Goal: Task Accomplishment & Management: Use online tool/utility

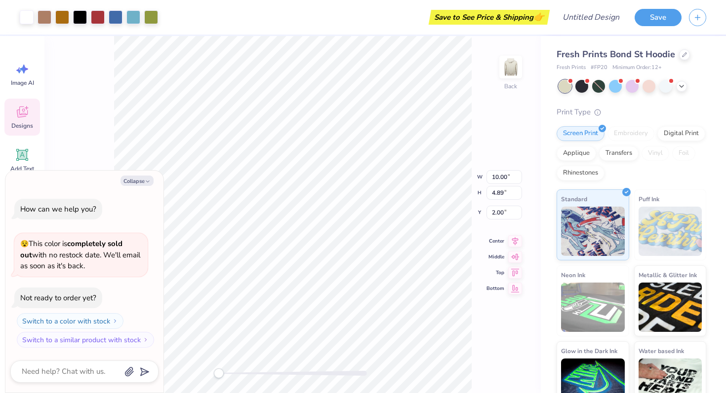
click at [84, 117] on div "Back W 10.00 10.00 " H 4.89 4.89 " Y 2.00 2.00 " Center Middle Top Bottom" at bounding box center [292, 214] width 496 height 357
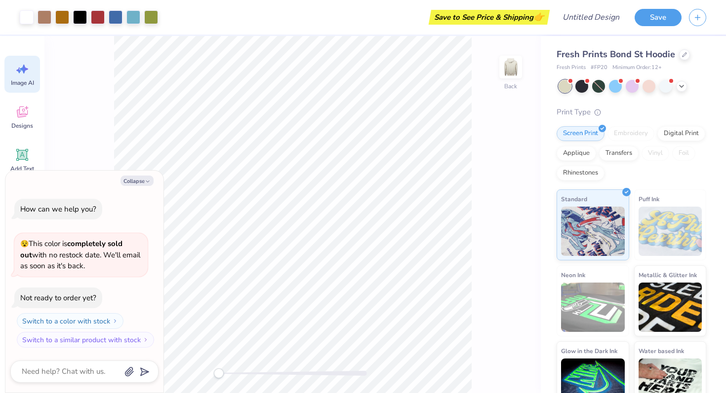
click at [23, 82] on span "Image AI" at bounding box center [22, 83] width 23 height 8
type textarea "x"
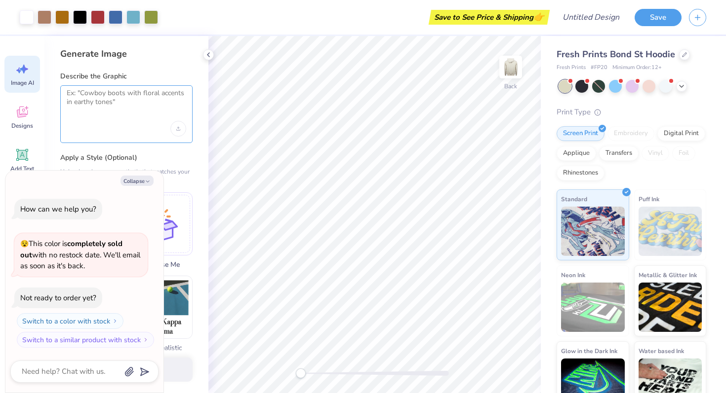
click at [103, 92] on textarea at bounding box center [126, 101] width 119 height 25
type textarea "V"
type textarea "Change "MSU OUTDOORS CLUB" to "[GEOGRAPHIC_DATA]""
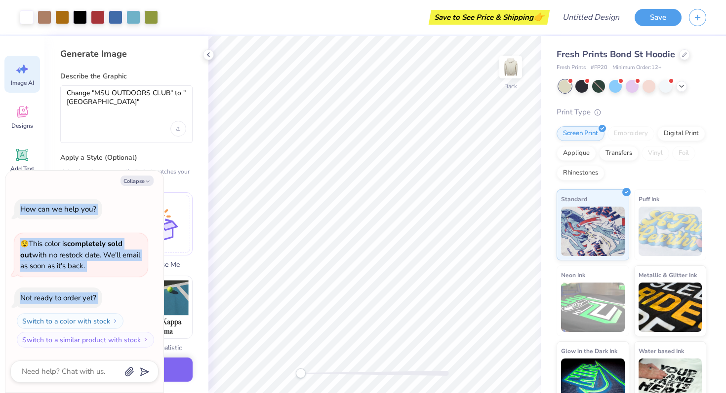
drag, startPoint x: 83, startPoint y: 179, endPoint x: 77, endPoint y: 352, distance: 173.4
click at [77, 352] on div "Collapse How can we help you? 😵 This color is completely sold out with no resto…" at bounding box center [84, 282] width 158 height 223
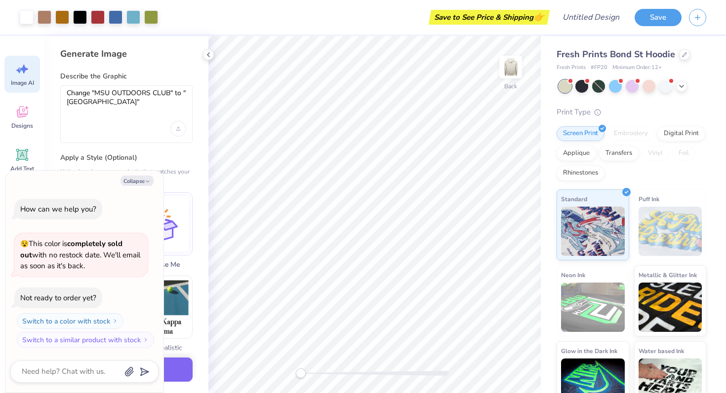
click at [165, 159] on label "Apply a Style (Optional)" at bounding box center [126, 158] width 132 height 10
click at [146, 182] on icon "button" at bounding box center [148, 182] width 6 height 6
type textarea "x"
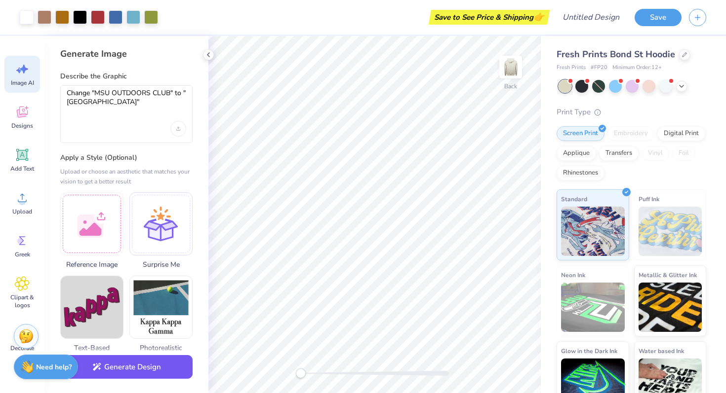
click at [157, 367] on button "Generate Design" at bounding box center [126, 367] width 132 height 24
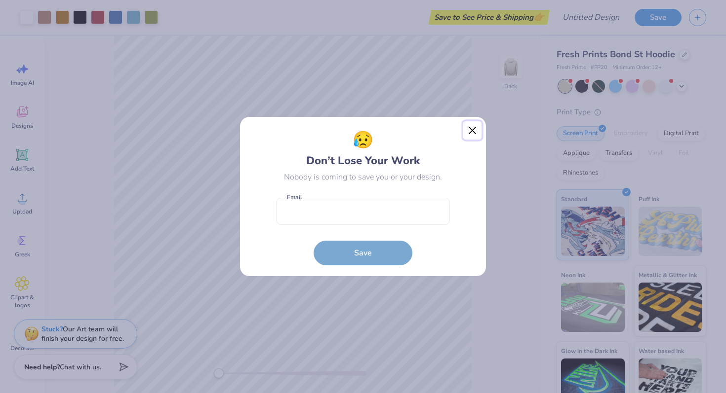
click at [470, 129] on button "Close" at bounding box center [472, 130] width 19 height 19
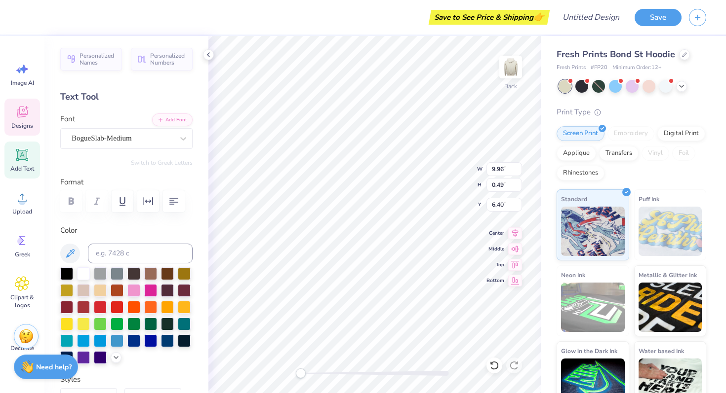
type textarea "M"
type textarea "BUCKNELL UNIVERSIRTY"
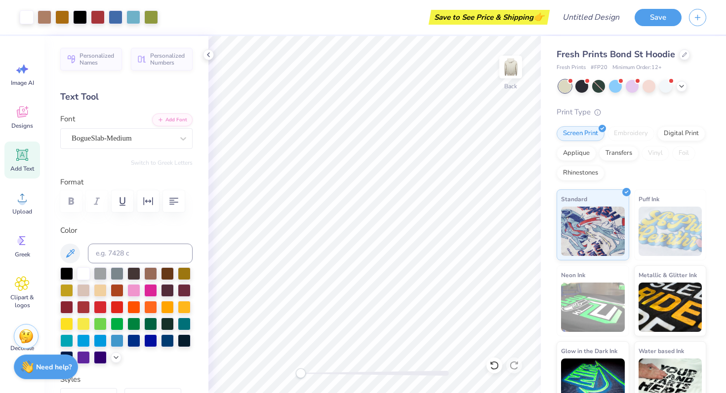
click at [687, 85] on div at bounding box center [632, 86] width 148 height 13
click at [685, 85] on icon at bounding box center [681, 85] width 8 height 8
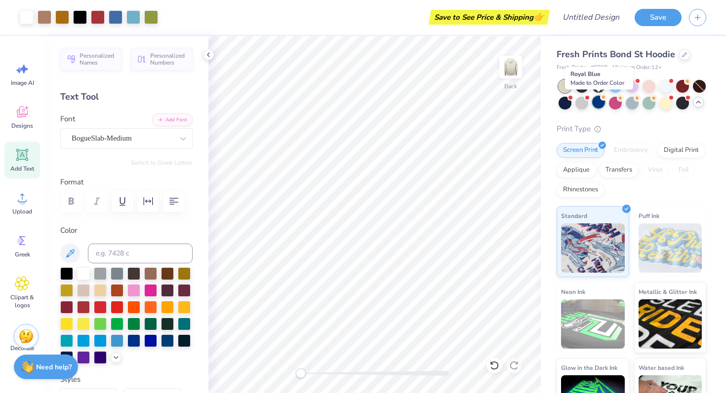
click at [598, 102] on div at bounding box center [598, 102] width 13 height 13
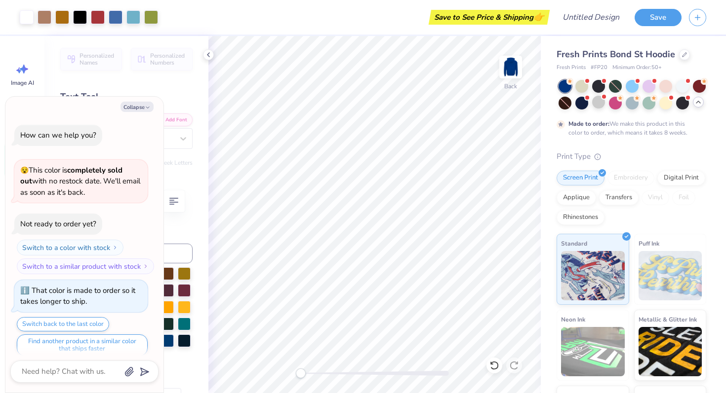
scroll to position [8, 0]
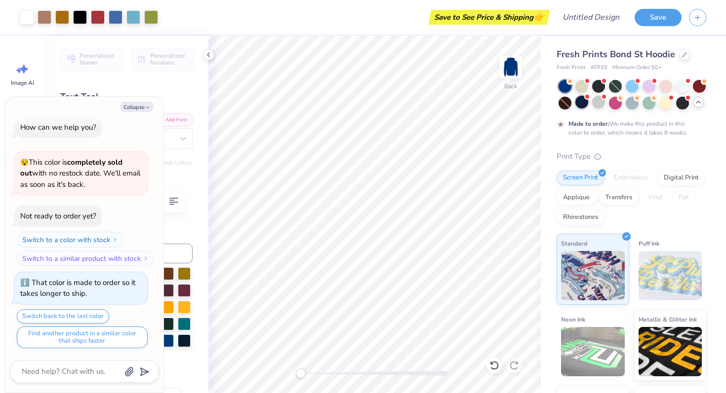
click at [581, 102] on div at bounding box center [581, 102] width 13 height 13
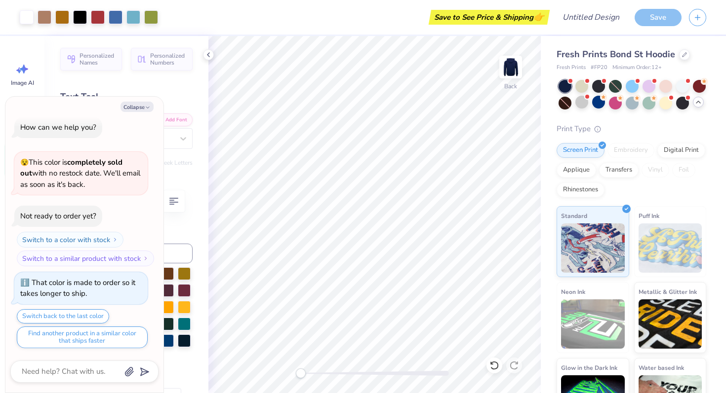
scroll to position [196, 0]
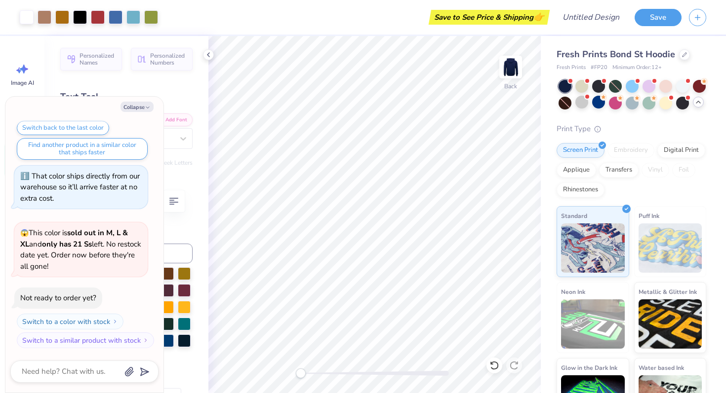
click at [201, 79] on div "Personalized Names Personalized Numbers Text Tool Add Font Font BogueSlab-Mediu…" at bounding box center [126, 214] width 164 height 357
click at [658, 14] on button "Save" at bounding box center [657, 15] width 47 height 17
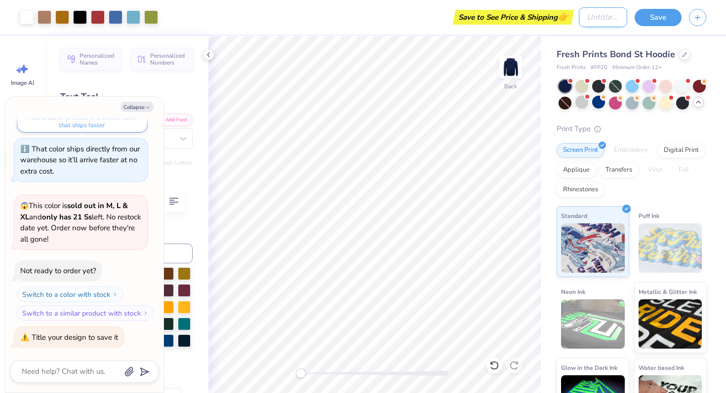
click at [601, 13] on input "Design Title" at bounding box center [603, 17] width 48 height 20
type textarea "x"
type input "F"
type textarea "x"
type input "FA"
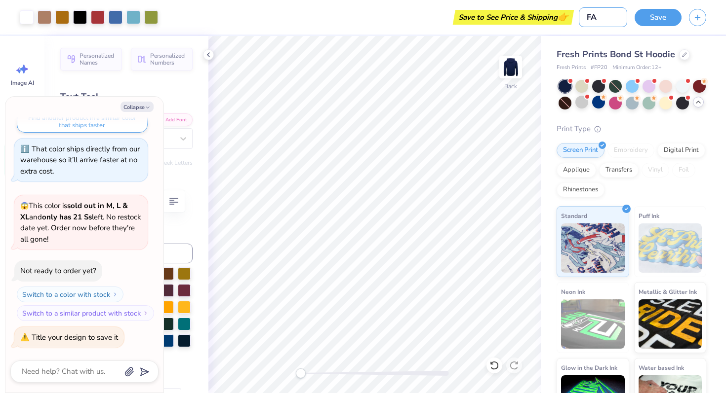
type textarea "x"
type input "FAL"
type textarea "x"
type input "FALL"
type textarea "x"
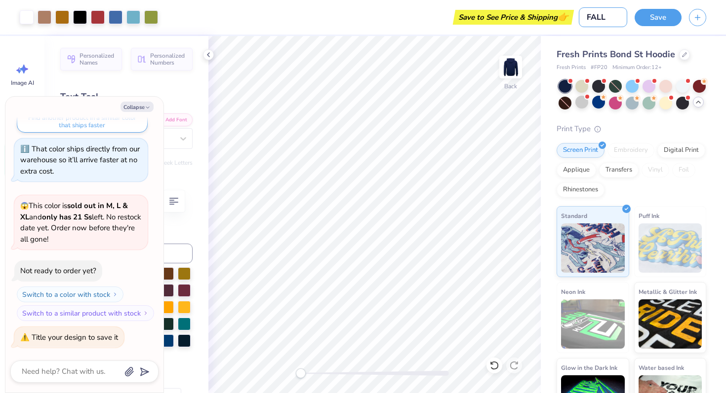
type input "FALL"
type textarea "x"
type input "FALL T"
type textarea "x"
type input "FALL TH"
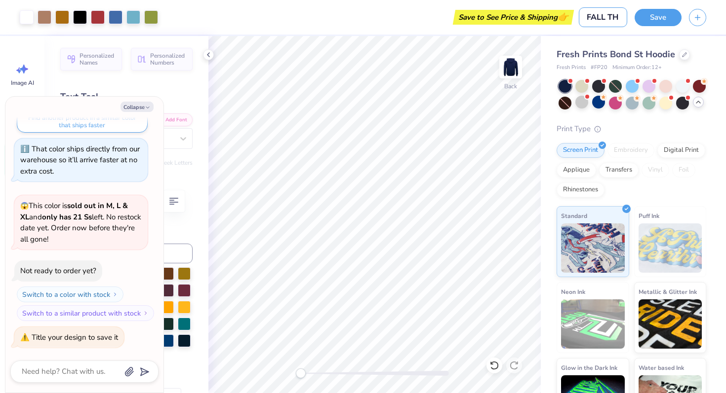
type textarea "x"
type input "FALL THE"
type textarea "x"
type input "FALL THEM"
type textarea "x"
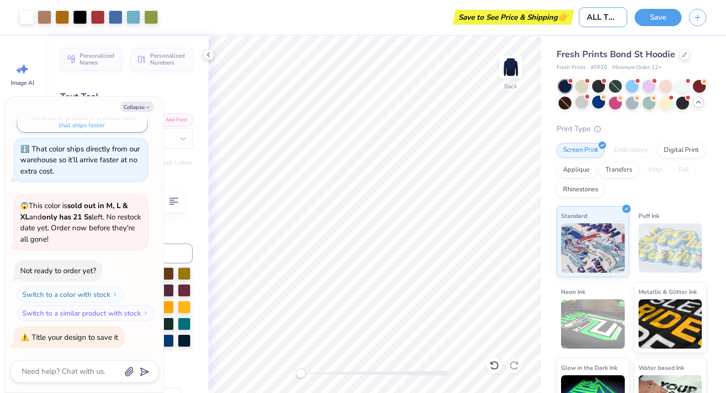
type input "FALL THEME"
type textarea "x"
type input "FALL THEMED"
type textarea "x"
type input "FALL THEMED"
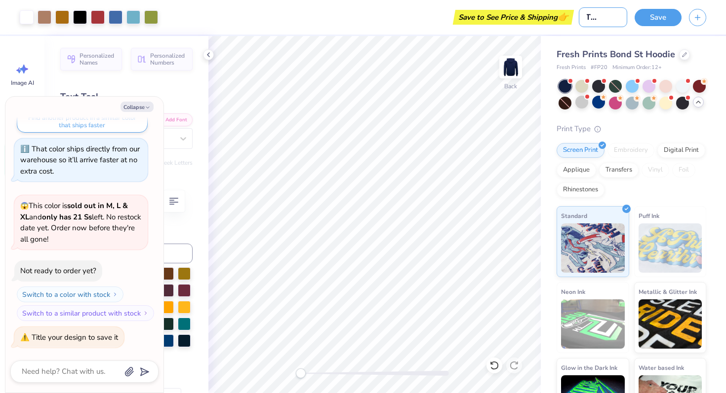
type textarea "x"
type input "FALL THEMED H"
type textarea "x"
type input "FALL THEMED HO"
type textarea "x"
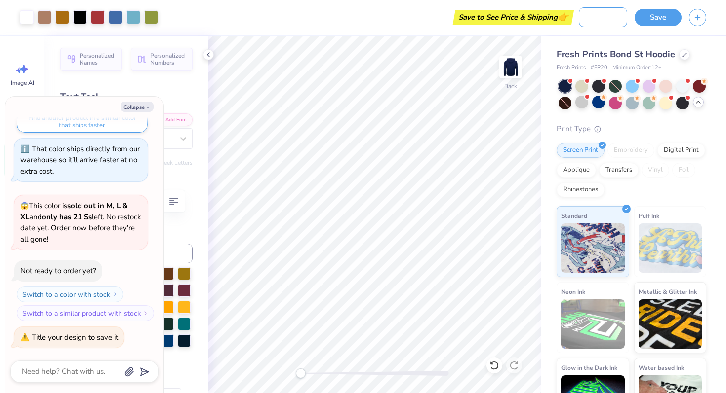
type input "FALL THEMED HOO"
type textarea "x"
type input "FALL THEMED HOOD"
type textarea "x"
type input "FALL THEMED HOODI"
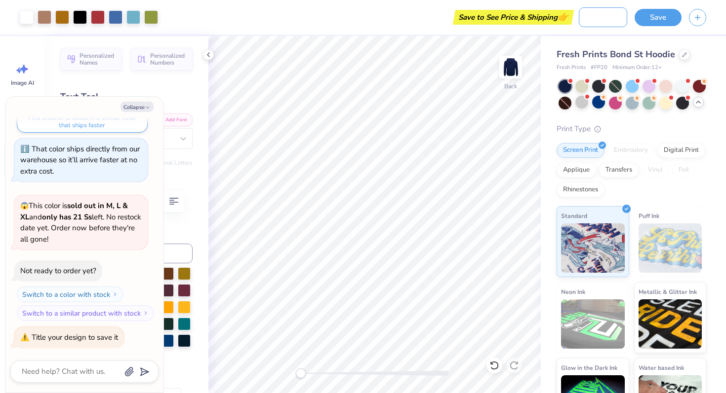
type textarea "x"
type input "FALL THEMED HOODIE"
type textarea "x"
type input "FALL THEMED HOODIE"
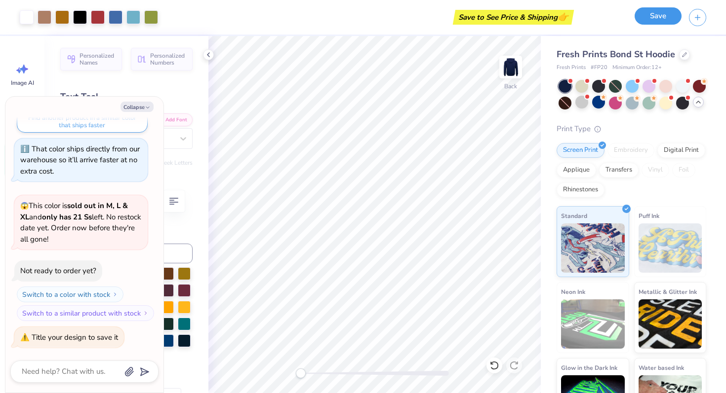
click at [656, 22] on button "Save" at bounding box center [657, 15] width 47 height 17
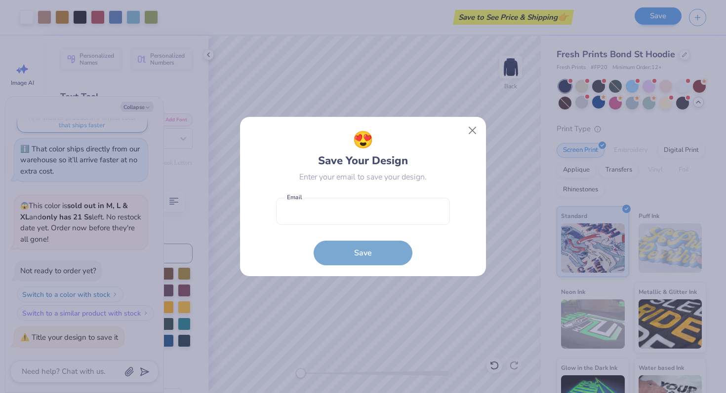
scroll to position [0, 0]
click at [373, 210] on input "email" at bounding box center [363, 211] width 174 height 27
type input "[EMAIL_ADDRESS][DOMAIN_NAME]"
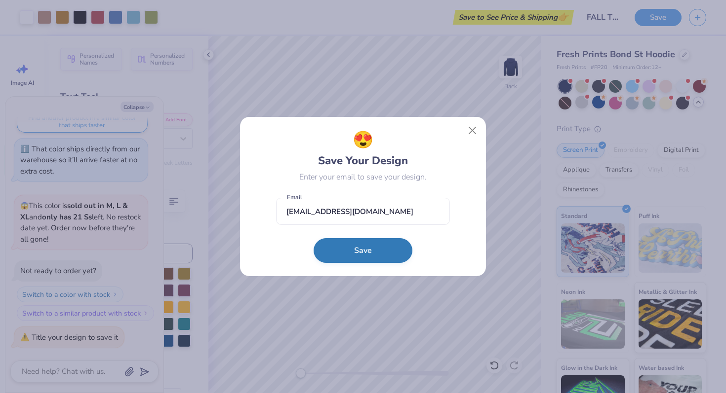
click at [351, 254] on button "Save" at bounding box center [362, 250] width 99 height 25
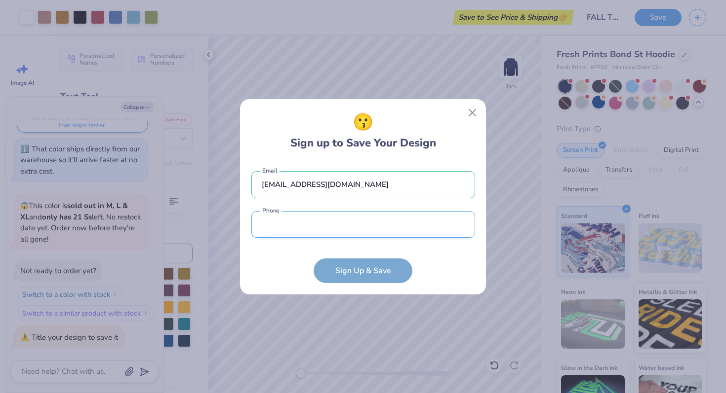
click at [351, 228] on input "tel" at bounding box center [363, 224] width 224 height 27
type input "[PHONE_NUMBER]"
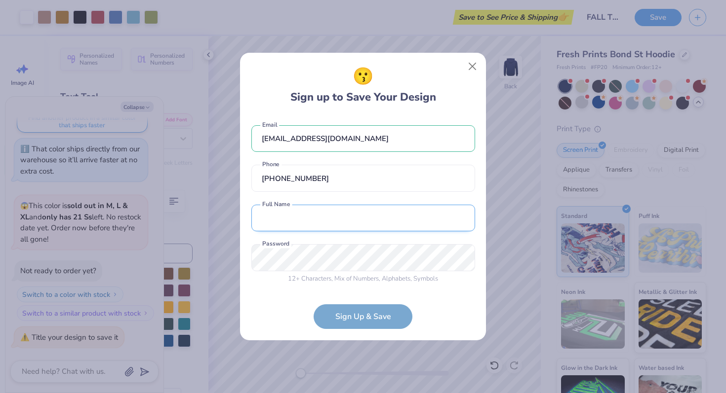
click at [354, 222] on input "text" at bounding box center [363, 218] width 224 height 27
type input "[PERSON_NAME]"
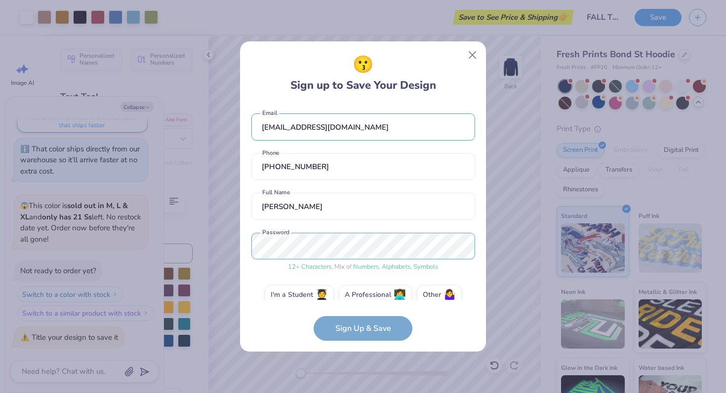
scroll to position [14, 0]
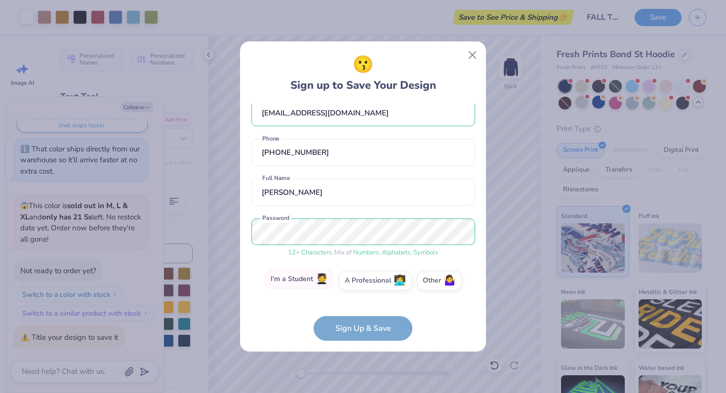
click at [306, 278] on label "I'm a Student 🧑‍🎓" at bounding box center [299, 280] width 69 height 20
click at [360, 294] on input "I'm a Student 🧑‍🎓" at bounding box center [363, 297] width 6 height 6
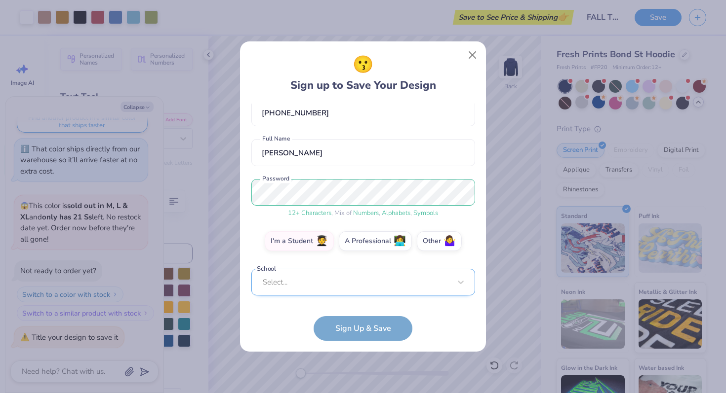
click at [308, 283] on div "Select..." at bounding box center [363, 282] width 224 height 27
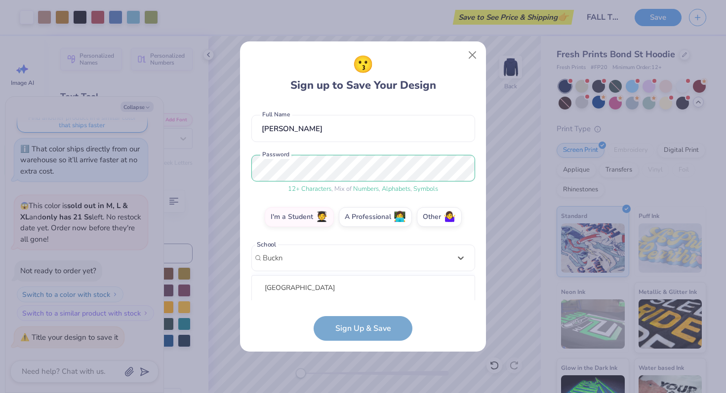
scroll to position [202, 0]
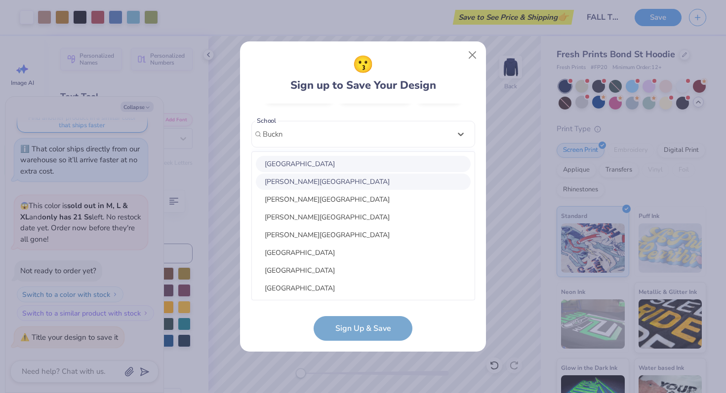
click at [317, 169] on div "[GEOGRAPHIC_DATA]" at bounding box center [363, 164] width 215 height 16
type input "Buckn"
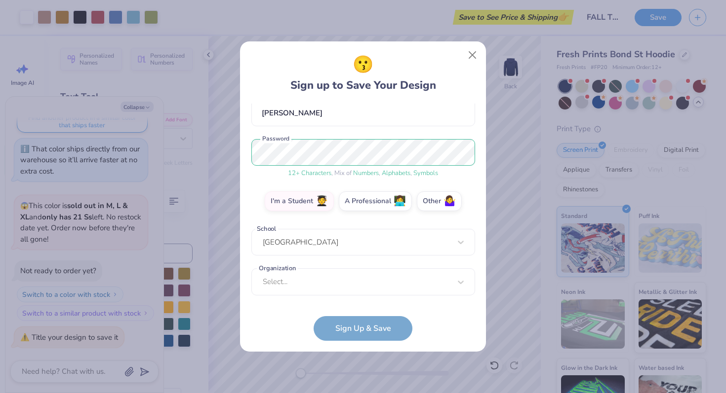
scroll to position [94, 0]
click at [341, 274] on div "option focused, 8 of 15. 15 results available. Use Up and Down to choose option…" at bounding box center [363, 359] width 224 height 180
click at [379, 109] on div "[EMAIL_ADDRESS][DOMAIN_NAME] Email [PHONE_NUMBER] Phone [PERSON_NAME] Full Name…" at bounding box center [363, 202] width 224 height 197
click at [365, 323] on form "[EMAIL_ADDRESS][DOMAIN_NAME] Email [PHONE_NUMBER] Phone [PERSON_NAME] Full Name…" at bounding box center [363, 222] width 224 height 237
click at [366, 328] on form "[EMAIL_ADDRESS][DOMAIN_NAME] Email [PHONE_NUMBER] Phone [PERSON_NAME] Full Name…" at bounding box center [363, 222] width 224 height 237
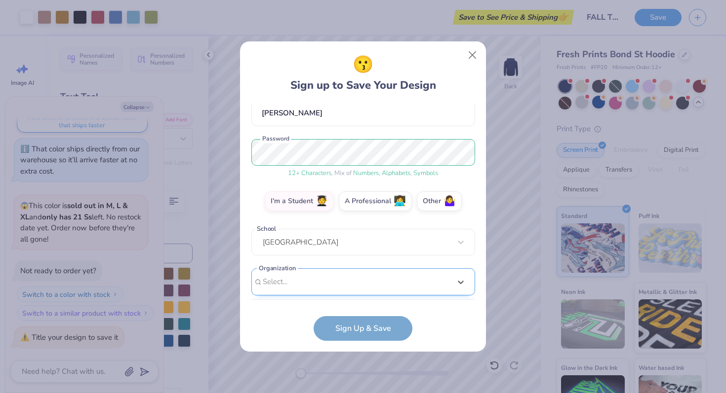
scroll to position [242, 0]
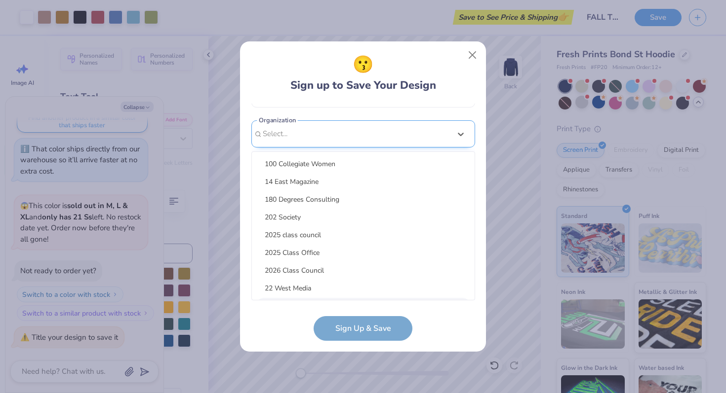
click at [364, 291] on div "option focused, 9 of 30. 30 results available. Use Up and Down to choose option…" at bounding box center [363, 210] width 224 height 180
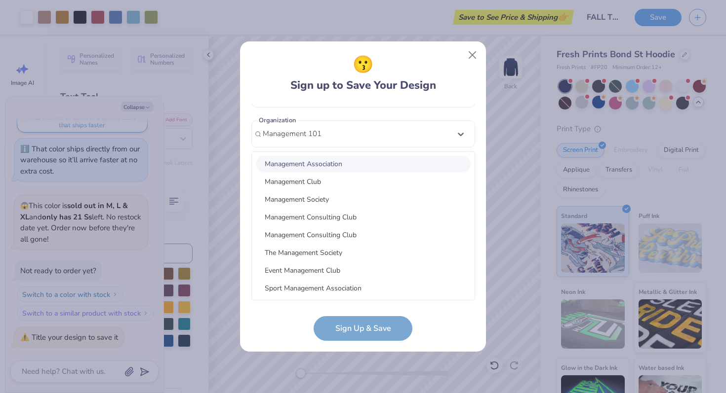
click at [364, 165] on div "Management Association" at bounding box center [363, 164] width 215 height 16
type input "Management 101"
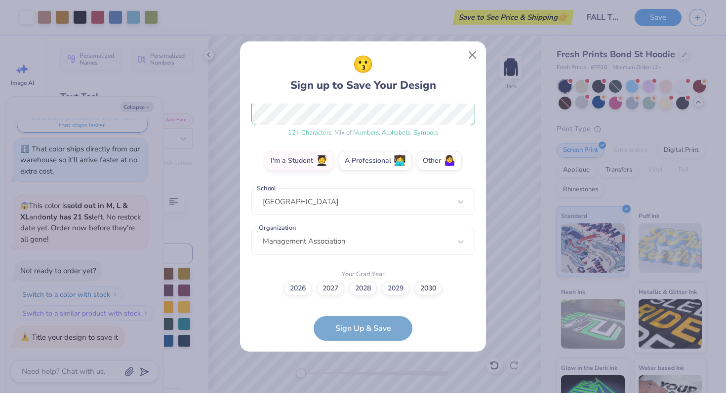
scroll to position [134, 0]
click at [364, 290] on label "2028" at bounding box center [363, 288] width 28 height 14
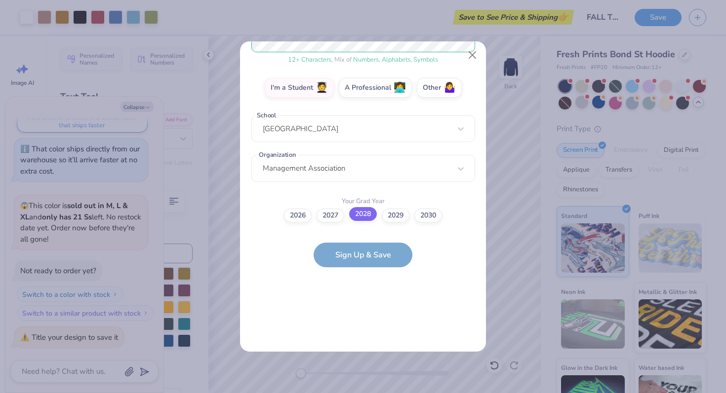
scroll to position [0, 0]
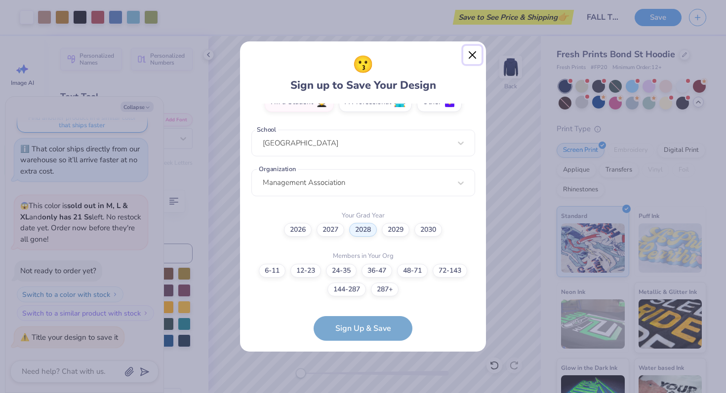
click at [470, 56] on button "Close" at bounding box center [472, 55] width 19 height 19
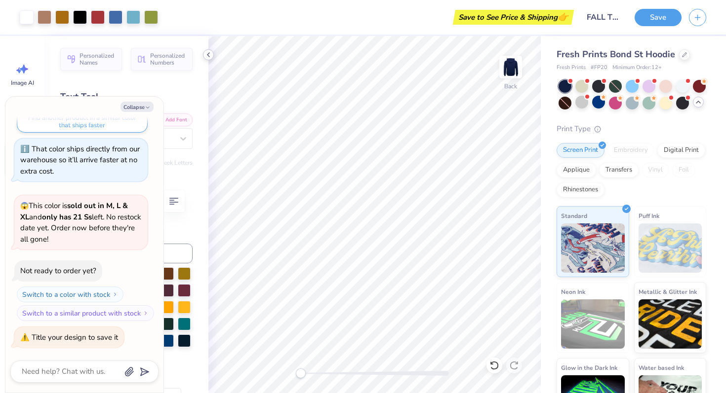
click at [206, 50] on div at bounding box center [208, 54] width 11 height 11
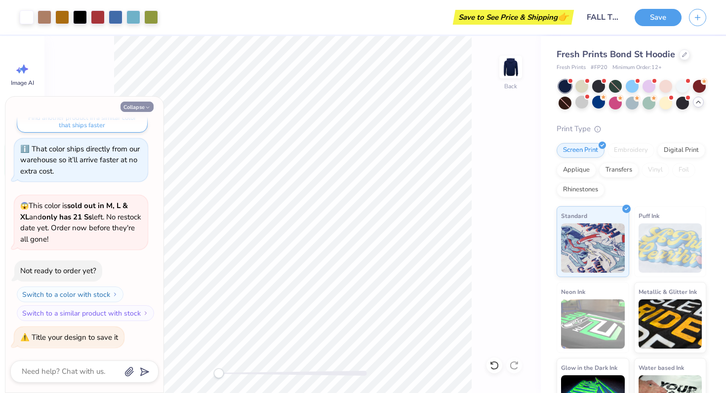
click at [132, 105] on button "Collapse" at bounding box center [136, 107] width 33 height 10
type textarea "x"
